Goal: Complete application form

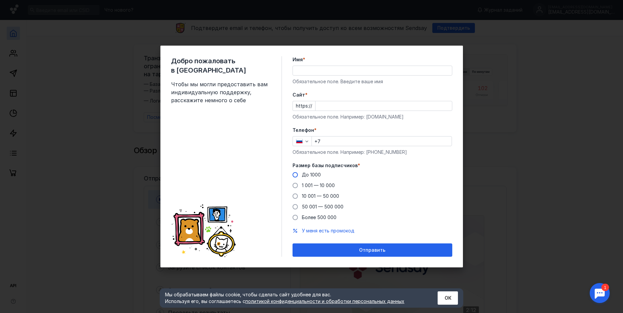
click at [294, 176] on span at bounding box center [295, 174] width 5 height 5
click at [0, 0] on input "До 1000" at bounding box center [0, 0] width 0 height 0
click at [342, 137] on input "+7" at bounding box center [382, 140] width 140 height 9
click at [340, 142] on input "+7" at bounding box center [382, 140] width 140 height 9
click at [338, 141] on input "+7" at bounding box center [382, 140] width 140 height 9
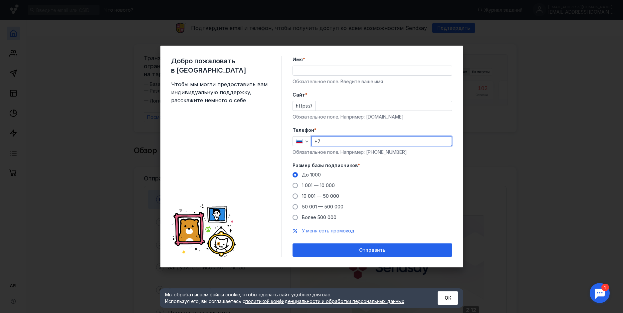
click at [332, 141] on input "+7" at bounding box center [382, 140] width 140 height 9
click at [329, 141] on input "+7" at bounding box center [382, 140] width 140 height 9
click at [351, 142] on input "+7" at bounding box center [382, 140] width 140 height 9
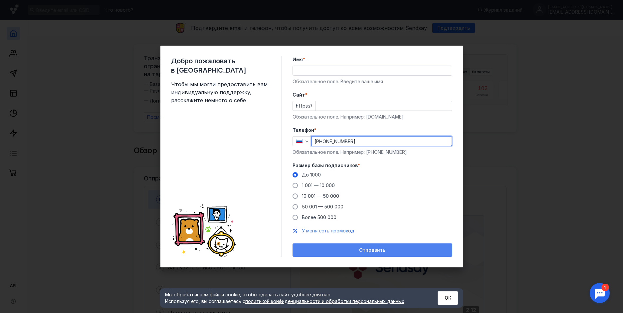
type input "[PHONE_NUMBER]"
click at [364, 249] on span "Отправить" at bounding box center [372, 250] width 26 height 6
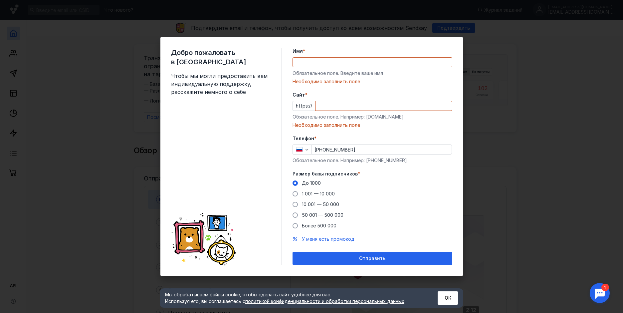
click at [330, 65] on input "Имя *" at bounding box center [372, 62] width 159 height 9
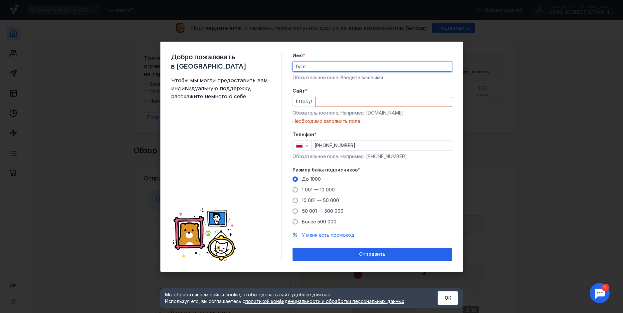
type input "fylhtq"
drag, startPoint x: 328, startPoint y: 65, endPoint x: 288, endPoint y: 76, distance: 41.4
click at [288, 76] on div "Добро пожаловать в Sendsay Чтобы мы могли предоставить вам индивидуальную подде…" at bounding box center [311, 157] width 303 height 230
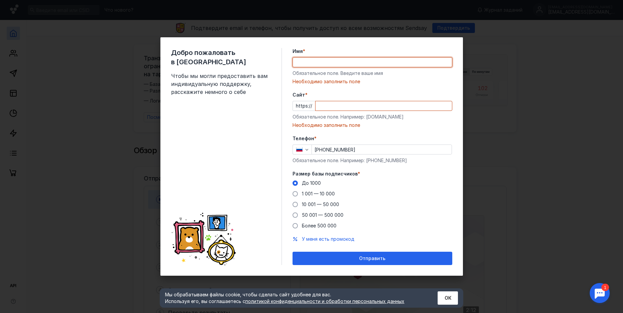
drag, startPoint x: 318, startPoint y: 56, endPoint x: 312, endPoint y: 61, distance: 7.4
click at [317, 57] on div "Имя * Обязательное поле. Введите ваше имя [PERSON_NAME] заполнить поле" at bounding box center [373, 66] width 160 height 37
click at [312, 61] on input "Имя *" at bounding box center [372, 62] width 159 height 9
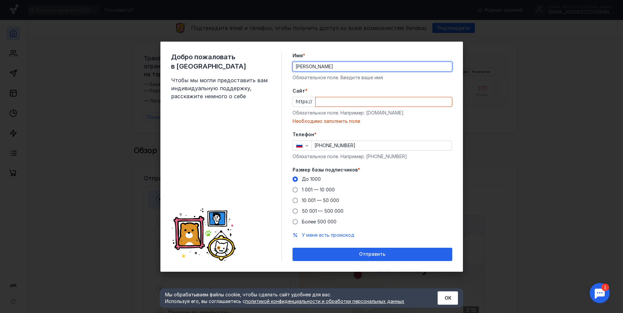
type input "[PERSON_NAME]"
click at [336, 97] on input "Cайт *" at bounding box center [384, 101] width 136 height 9
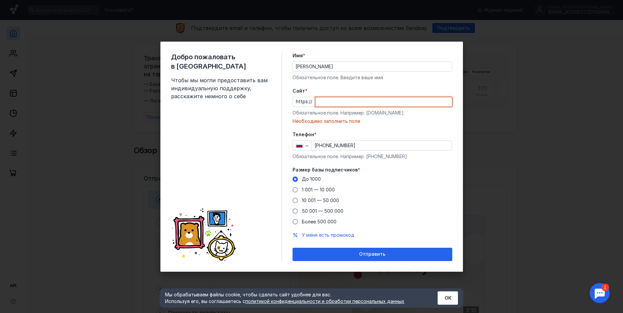
type input "[PERSON_NAME]"
paste input "[DOMAIN_NAME][URL]"
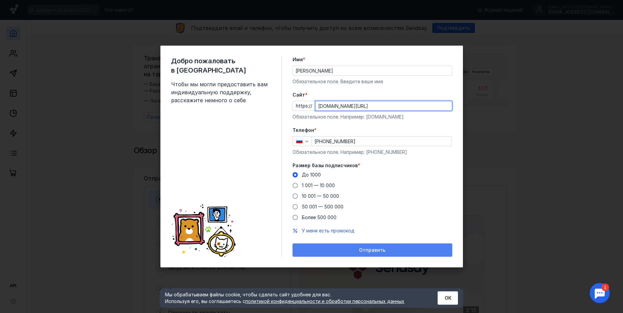
type input "[DOMAIN_NAME][URL]"
click at [363, 252] on span "Отправить" at bounding box center [372, 250] width 26 height 6
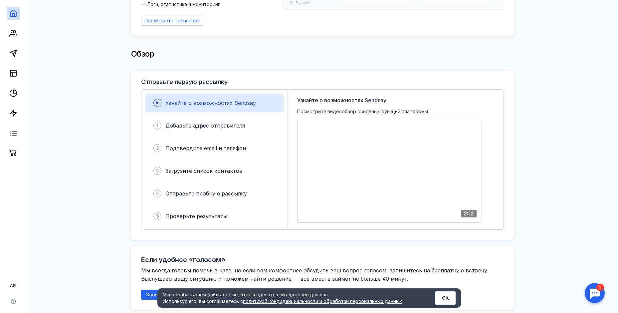
scroll to position [100, 0]
